Goal: Find specific page/section: Find specific page/section

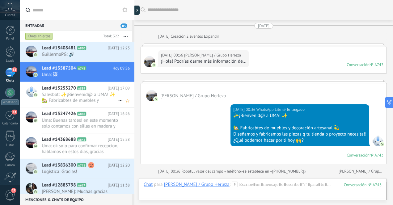
scroll to position [69, 0]
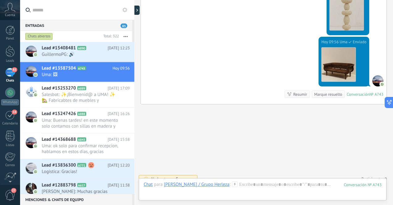
click at [9, 74] on div "83" at bounding box center [10, 72] width 10 height 9
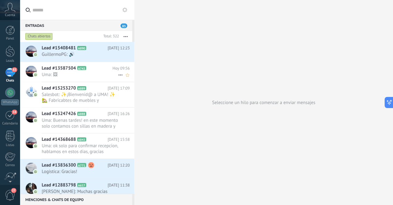
click at [64, 76] on span "Uma: 🖼" at bounding box center [80, 75] width 76 height 6
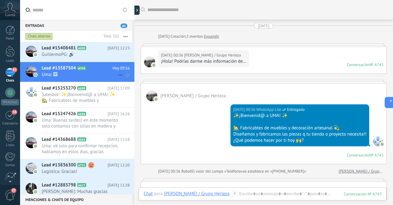
scroll to position [799, 0]
